Goal: Check status: Check status

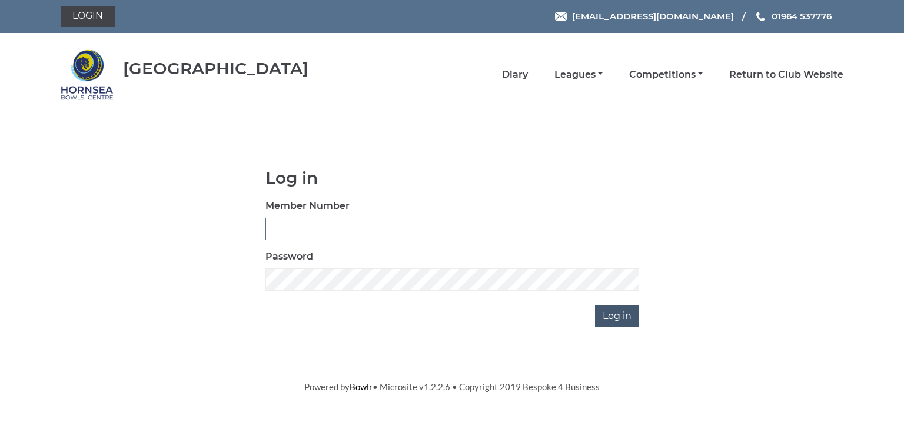
type input "0580"
click at [625, 317] on input "Log in" at bounding box center [617, 316] width 44 height 22
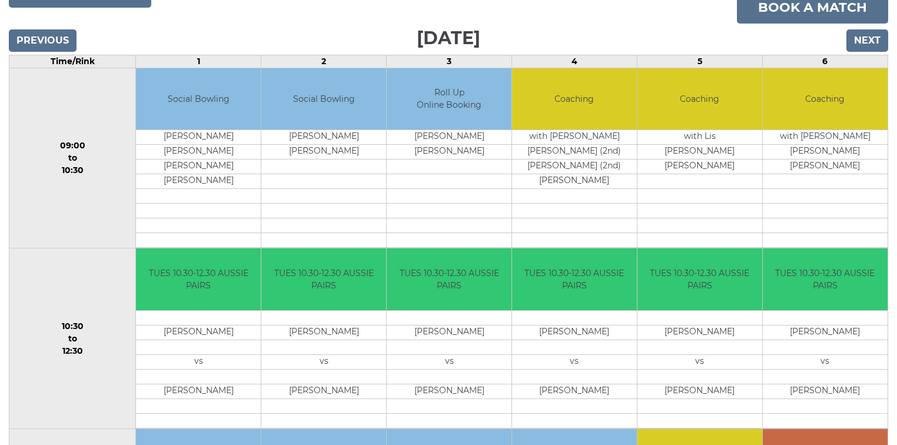
scroll to position [141, 0]
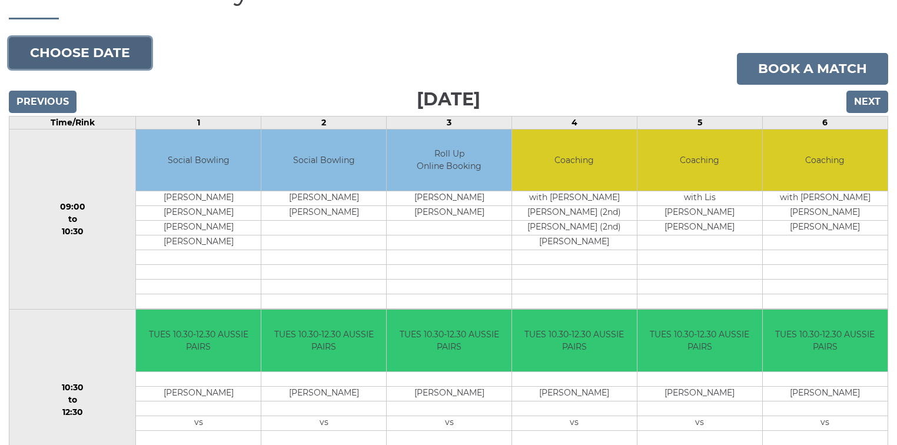
click at [82, 51] on button "Choose date" at bounding box center [80, 53] width 142 height 32
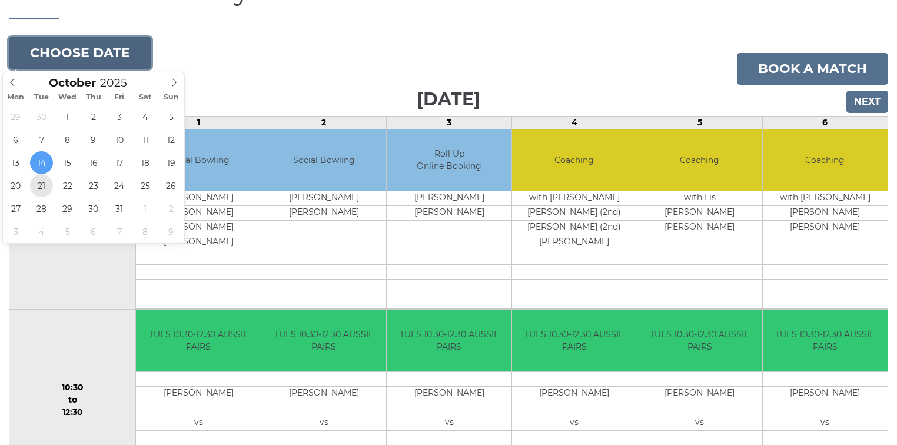
type input "2025-10-21"
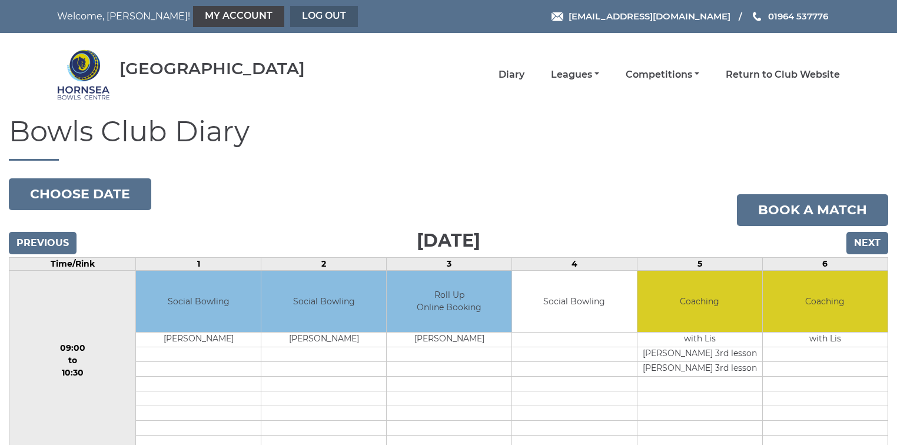
click at [290, 14] on link "Log out" at bounding box center [324, 16] width 68 height 21
